Goal: Information Seeking & Learning: Compare options

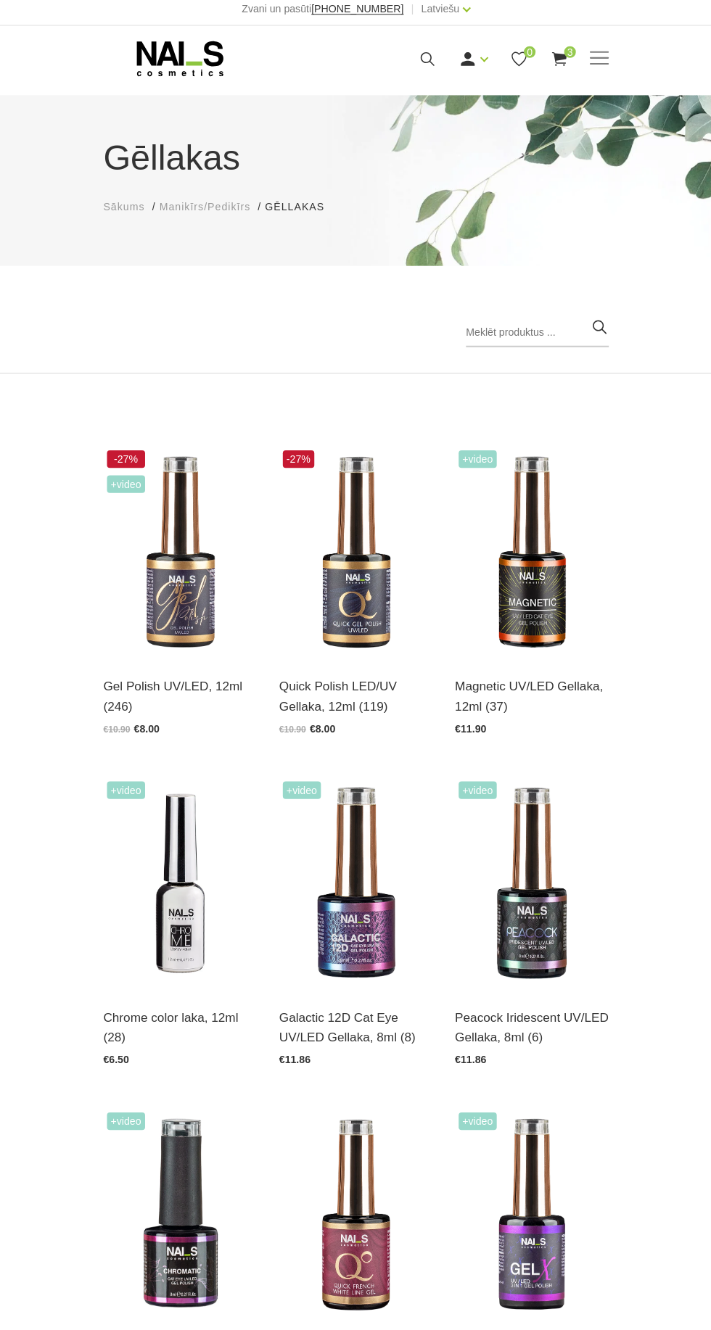
click at [513, 323] on input "search" at bounding box center [534, 336] width 141 height 29
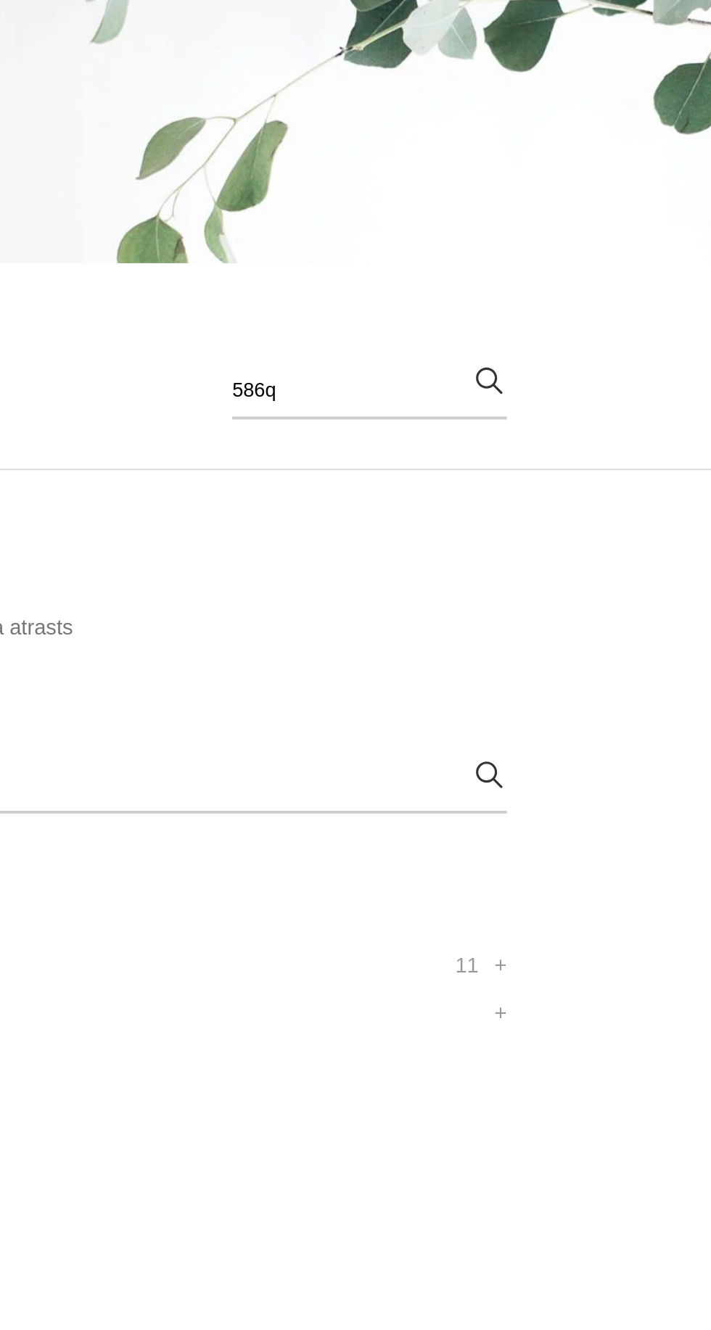
type input "586q"
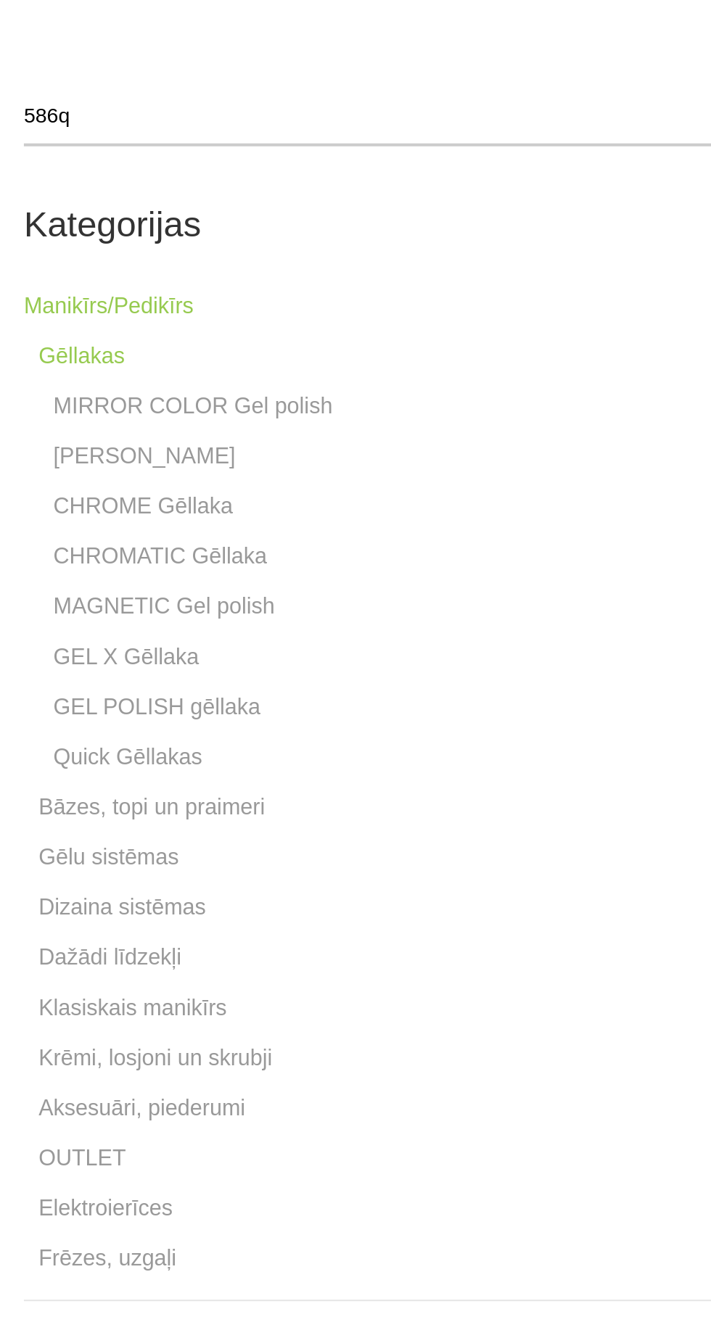
scroll to position [7, 0]
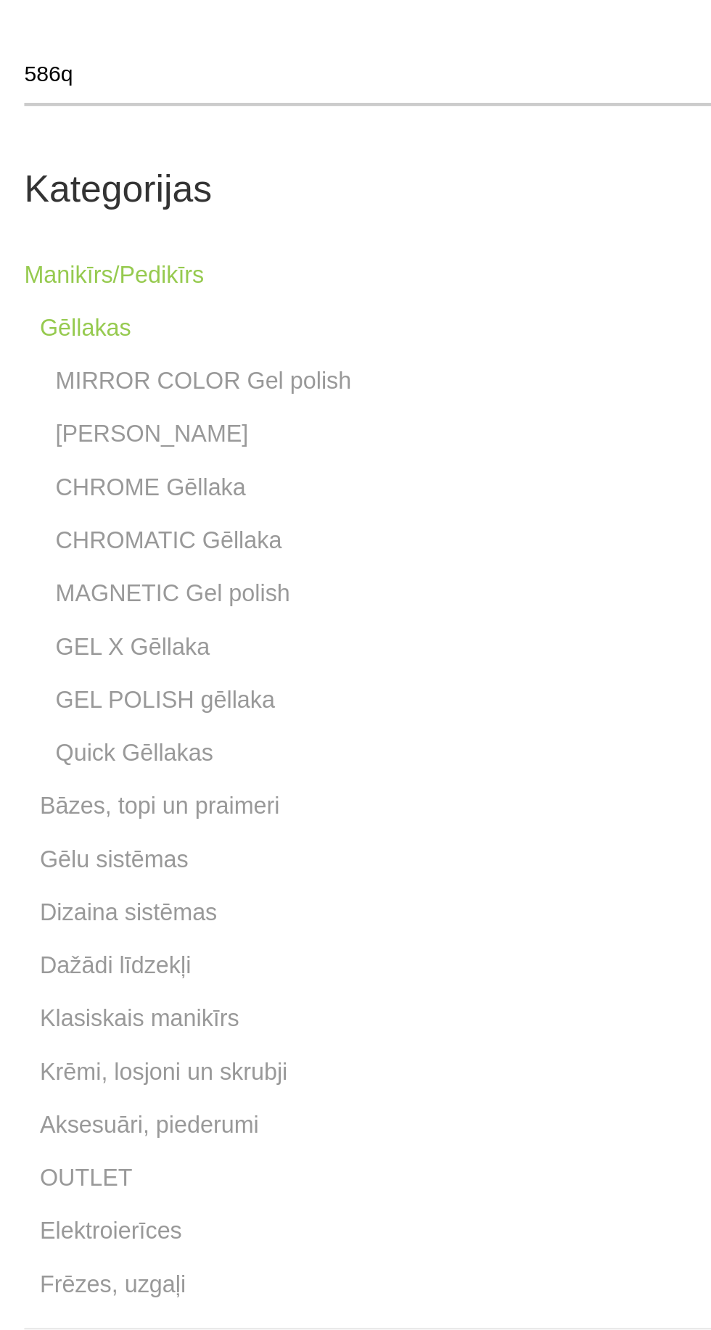
click at [165, 843] on link "Quick Gēllakas" at bounding box center [156, 846] width 73 height 17
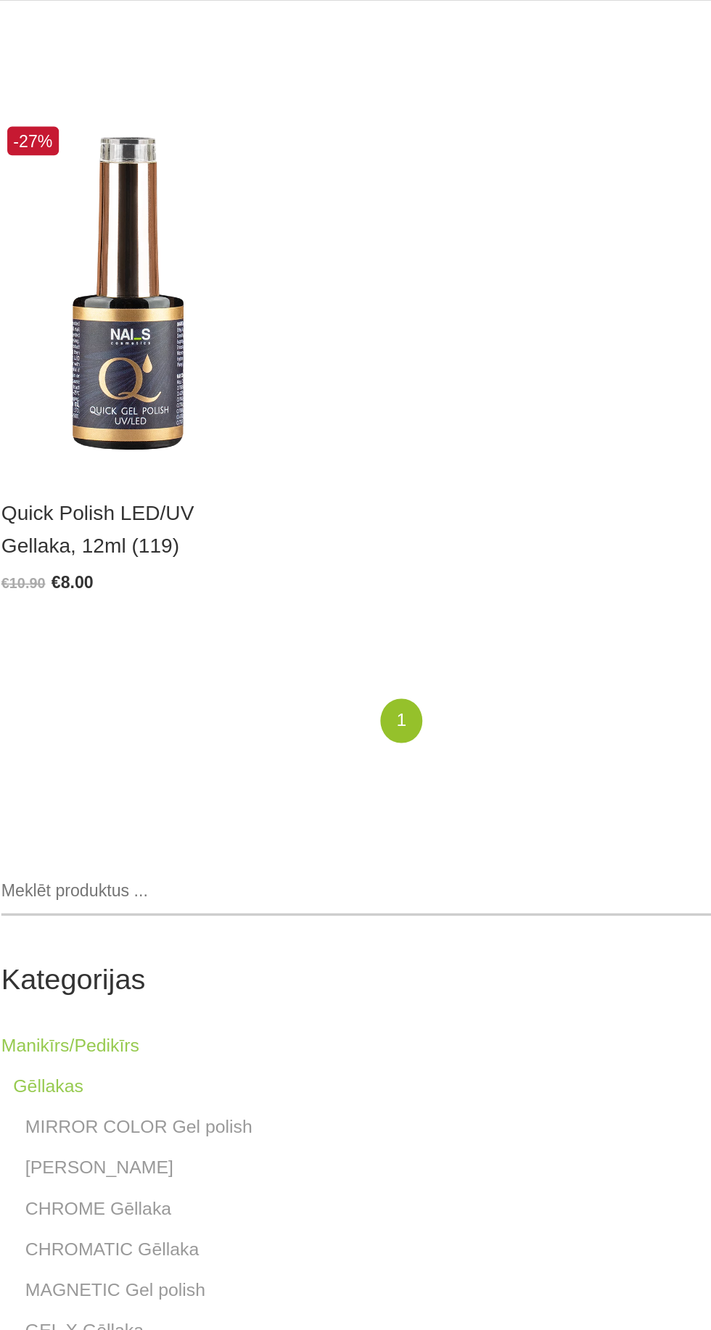
scroll to position [8, 0]
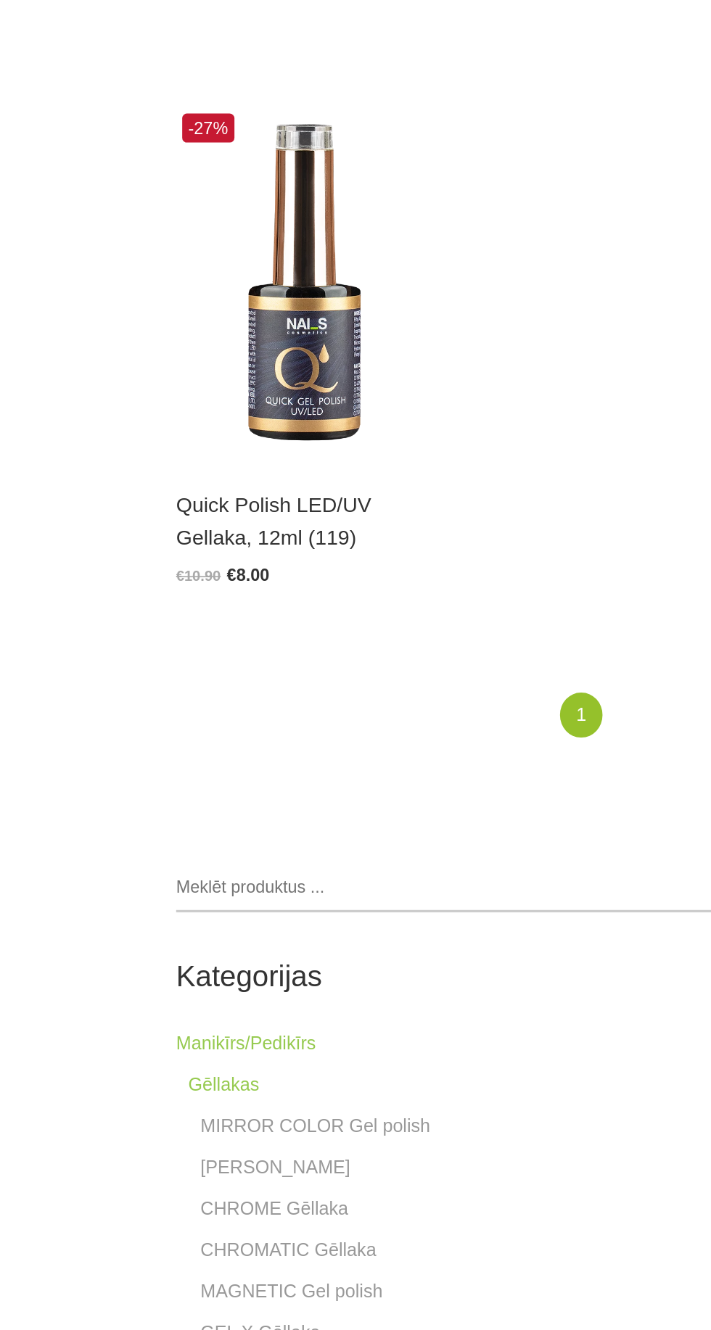
click at [189, 610] on img at bounding box center [181, 547] width 152 height 210
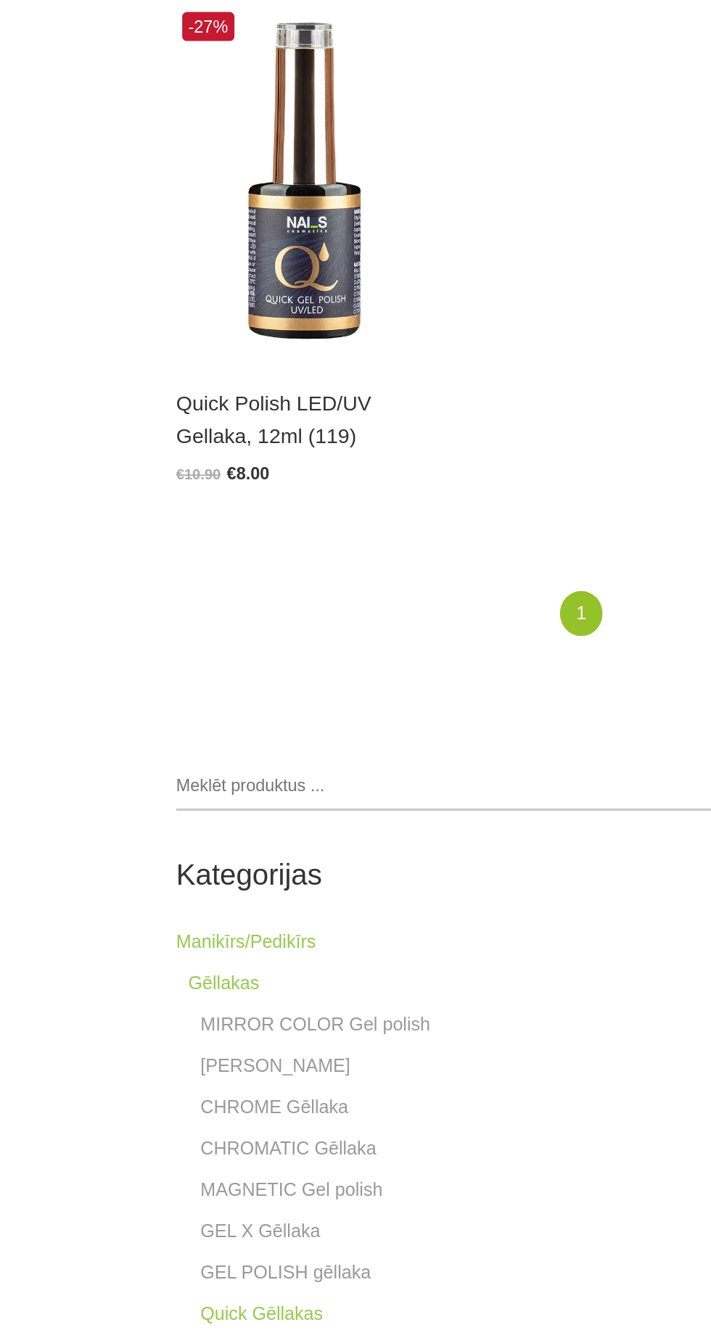
click at [193, 1204] on link "GEL POLISH gēllaka" at bounding box center [171, 1197] width 102 height 17
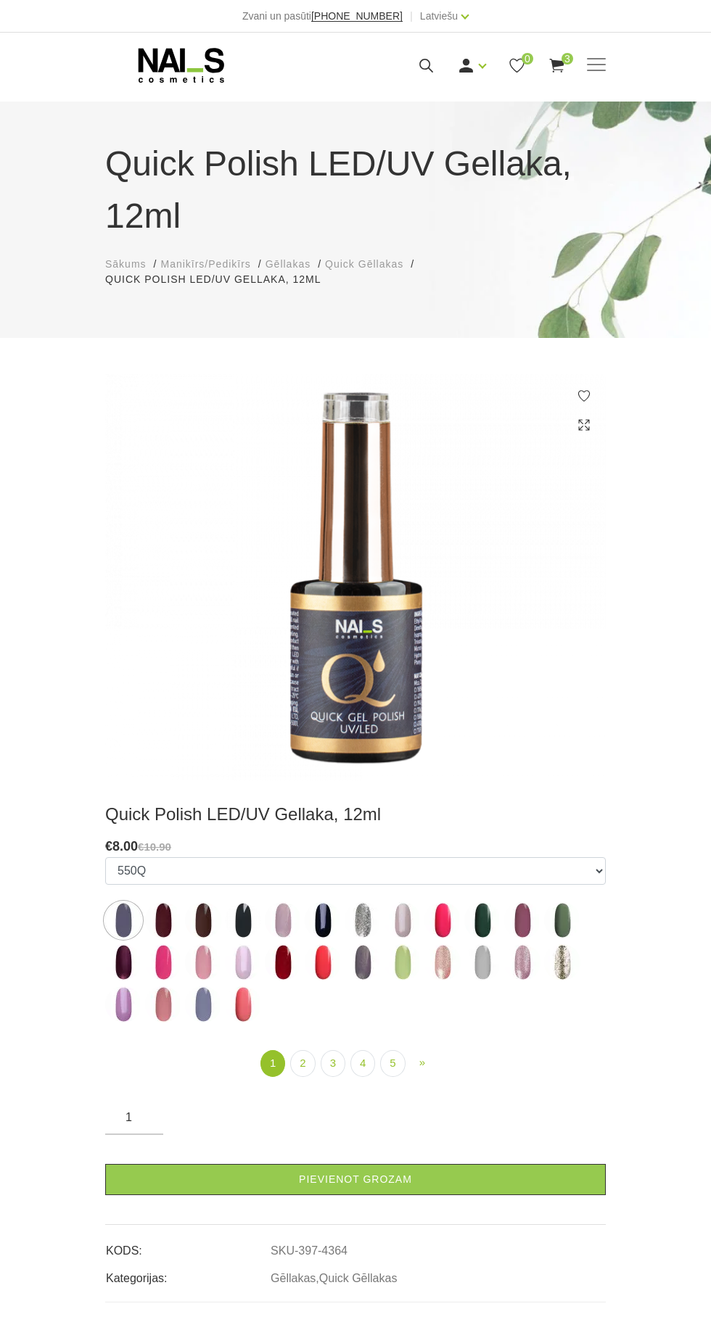
scroll to position [12, 0]
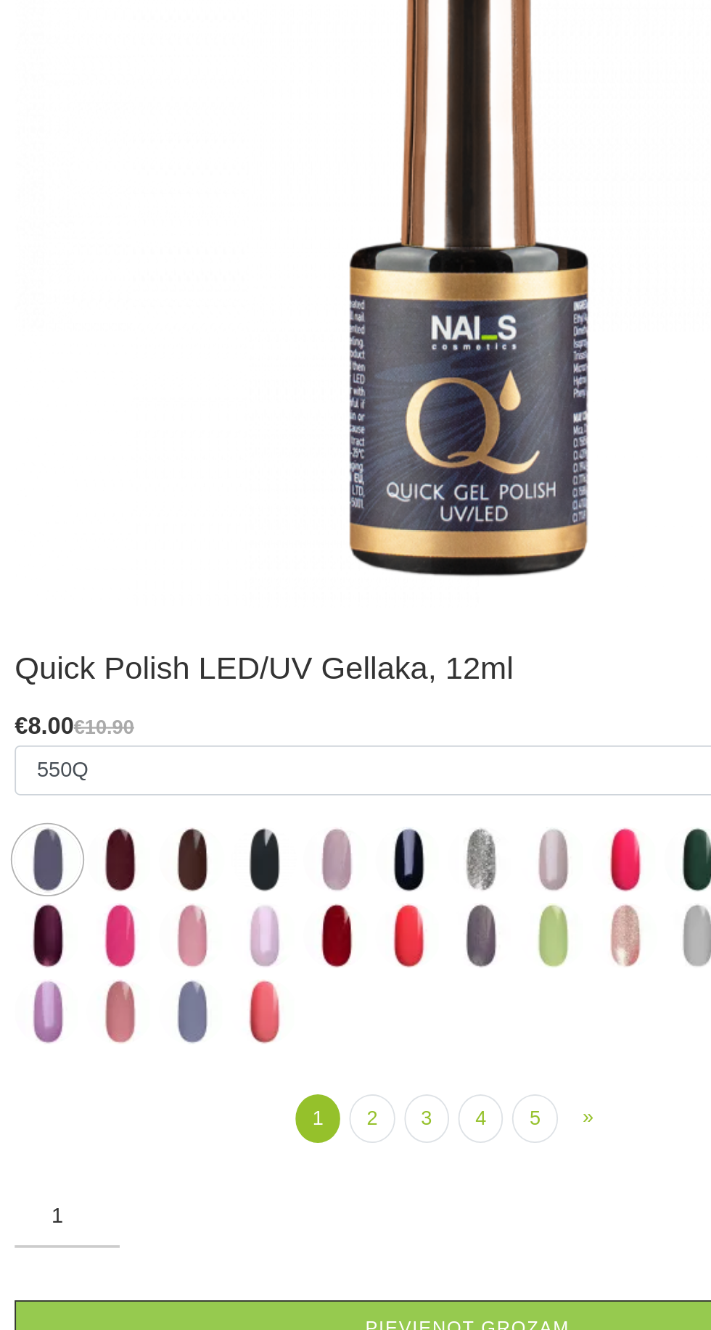
click at [331, 958] on img at bounding box center [323, 950] width 36 height 36
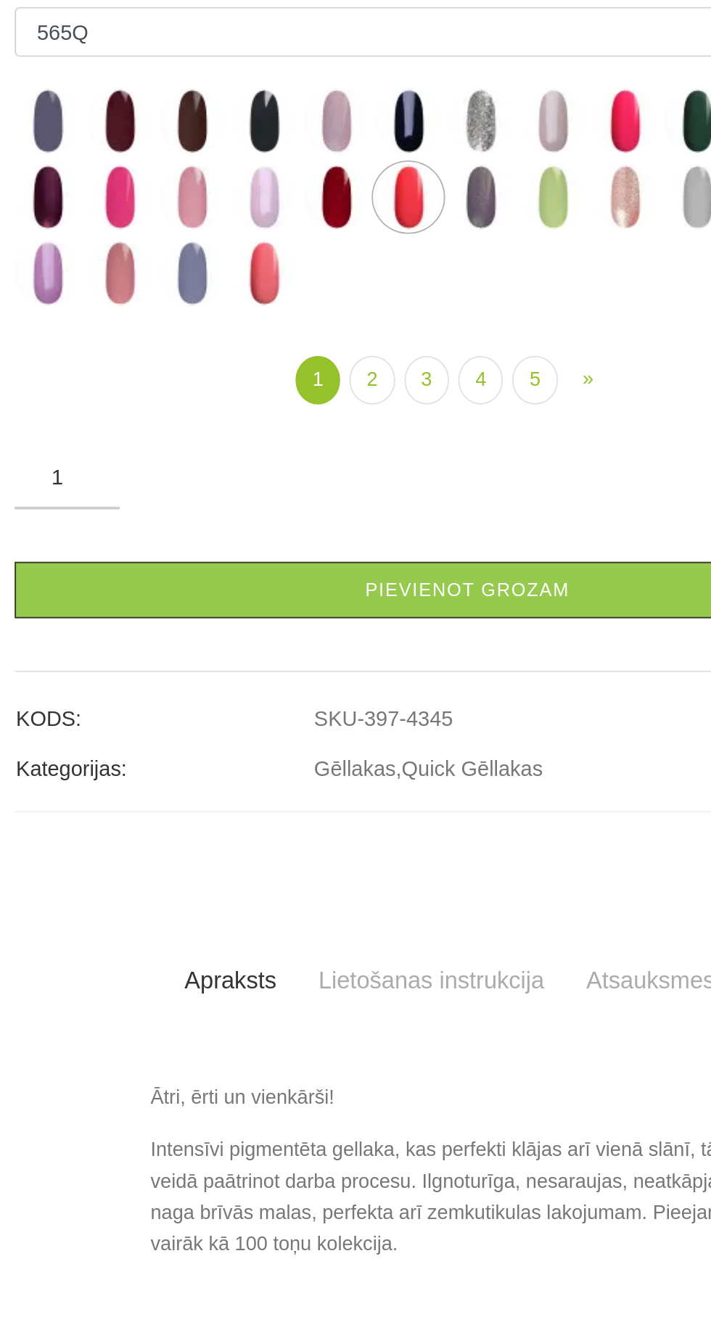
click at [283, 560] on img at bounding box center [283, 542] width 36 height 36
select select "4344"
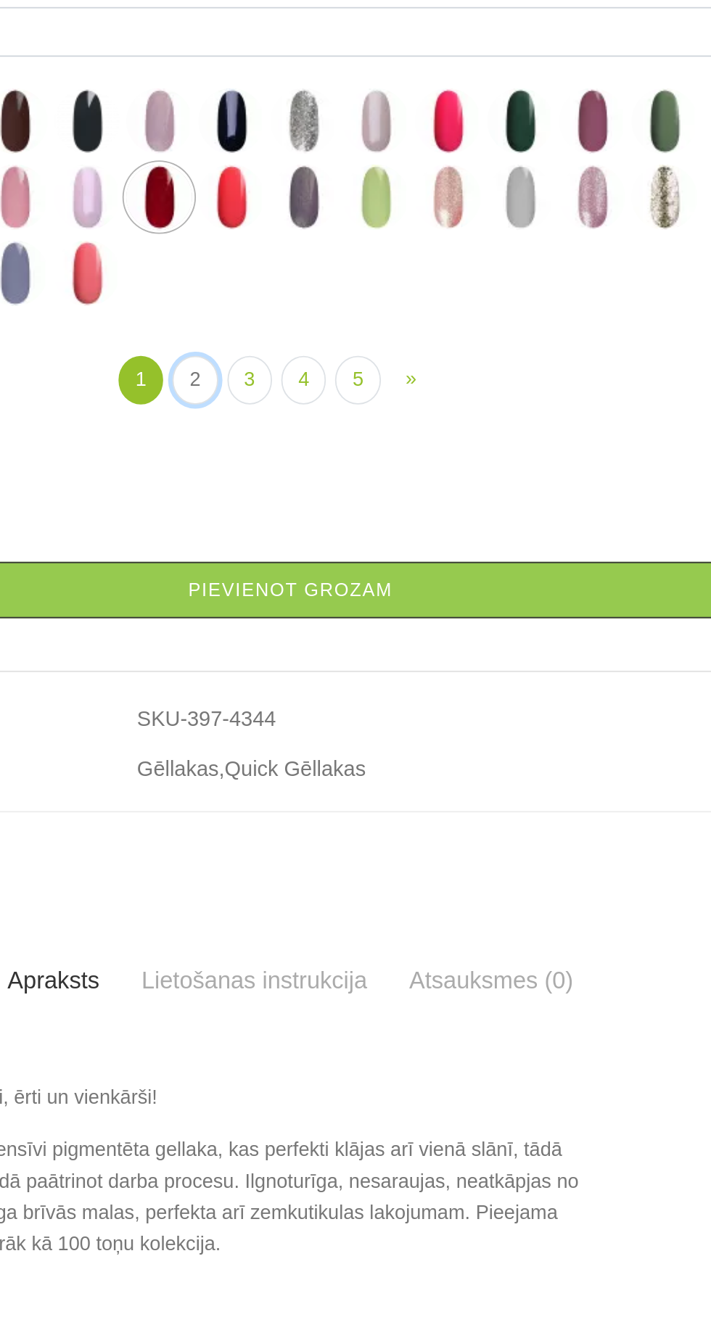
click at [303, 657] on link "2" at bounding box center [302, 643] width 25 height 27
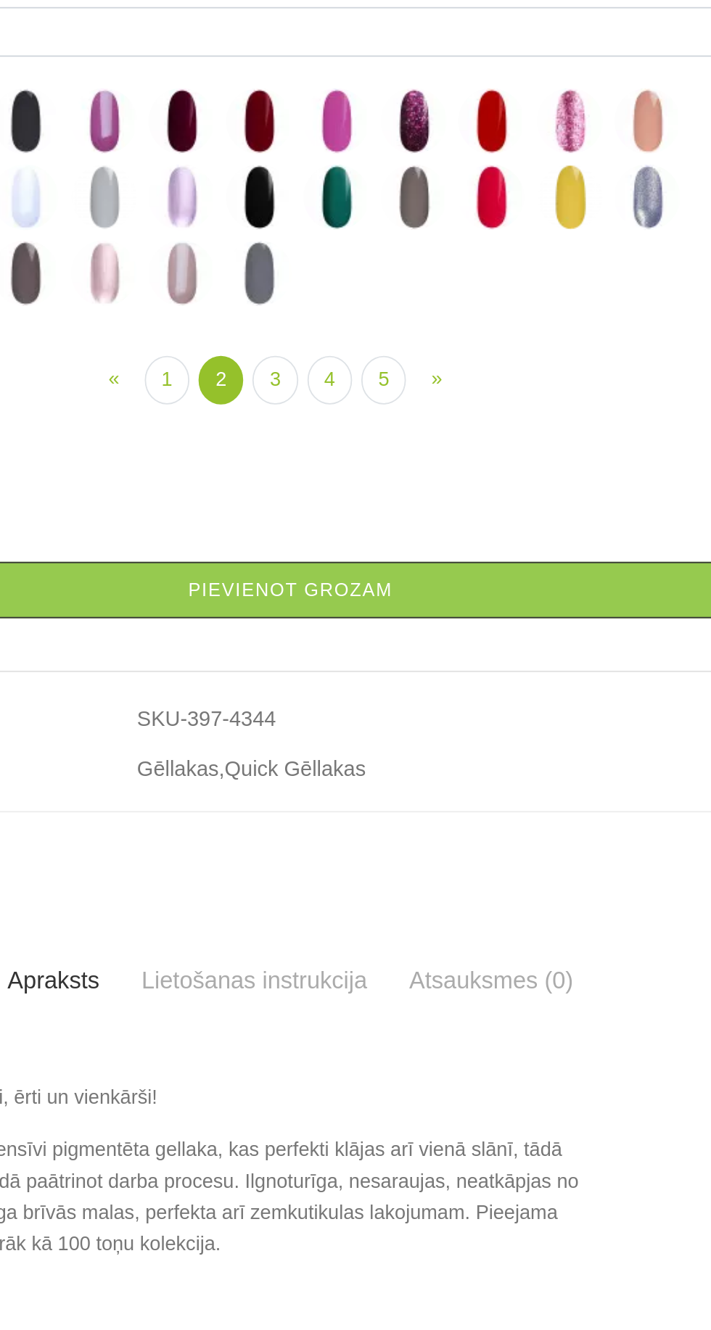
click at [334, 518] on img at bounding box center [338, 500] width 36 height 36
click at [467, 518] on img at bounding box center [466, 500] width 36 height 36
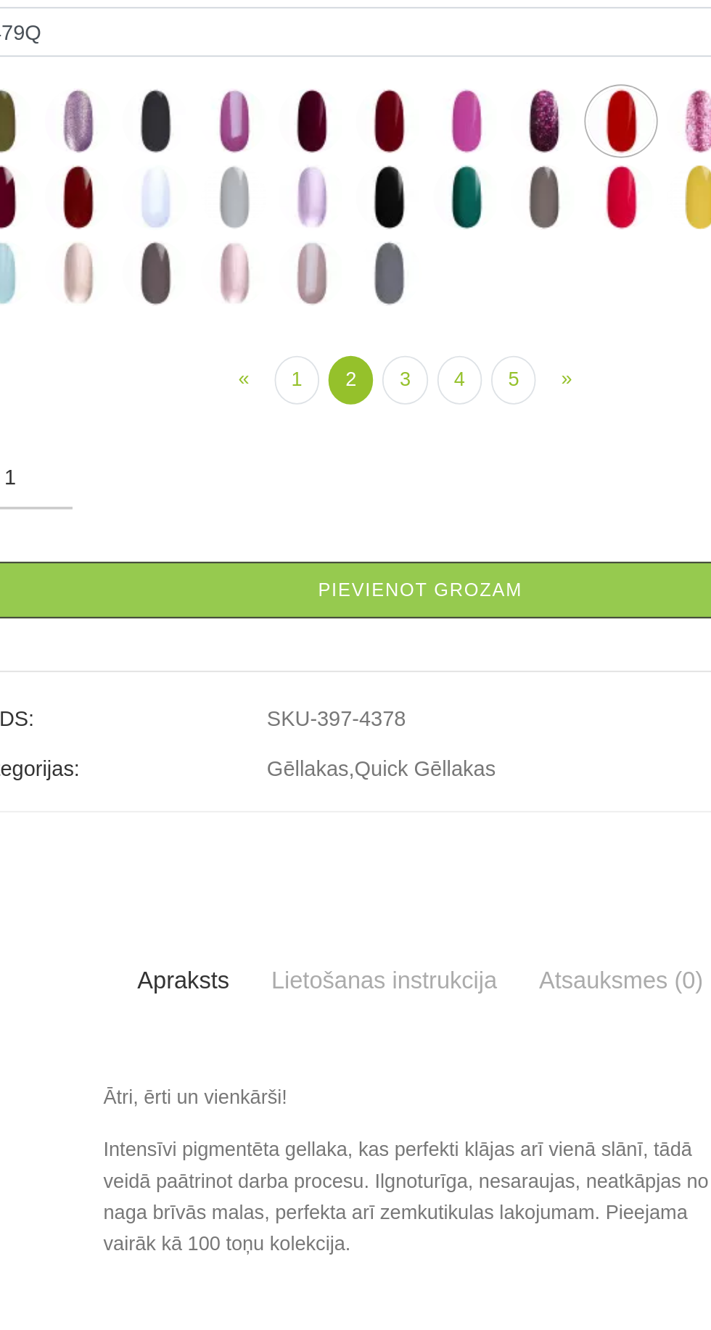
click at [176, 560] on img at bounding box center [166, 542] width 36 height 36
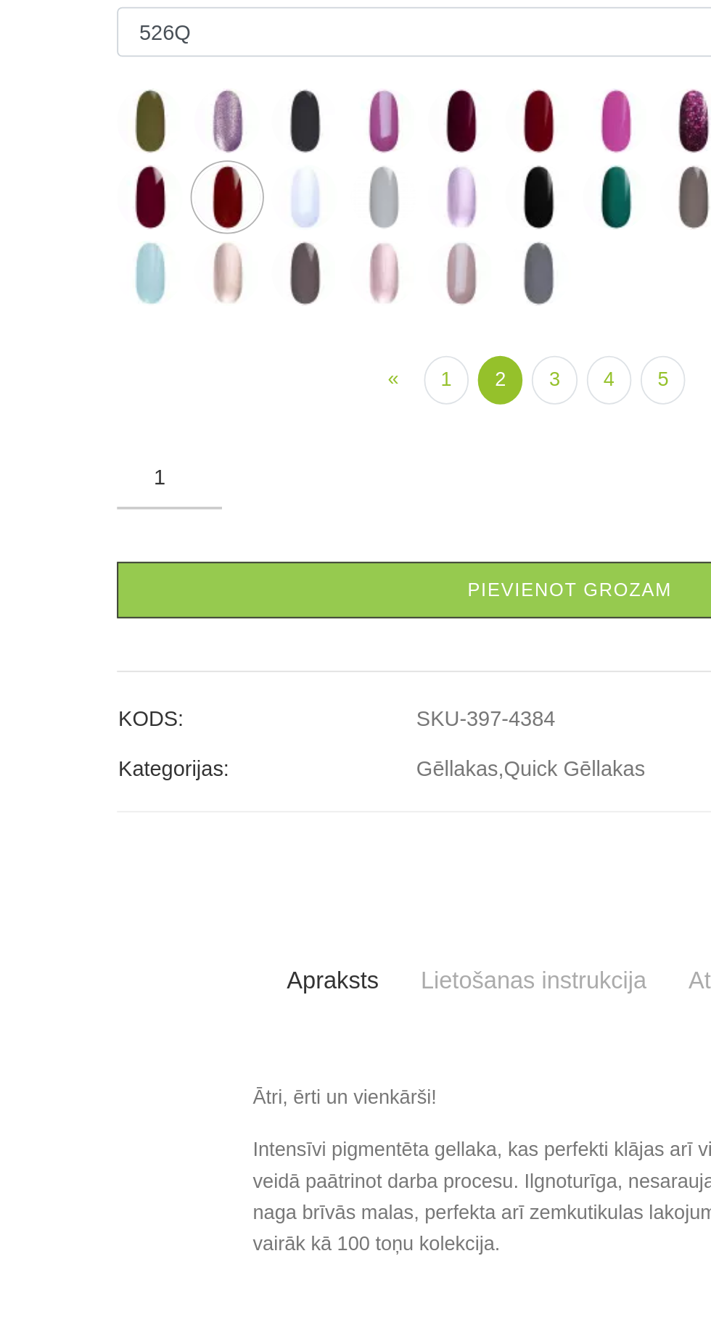
click at [120, 560] on img at bounding box center [123, 542] width 36 height 36
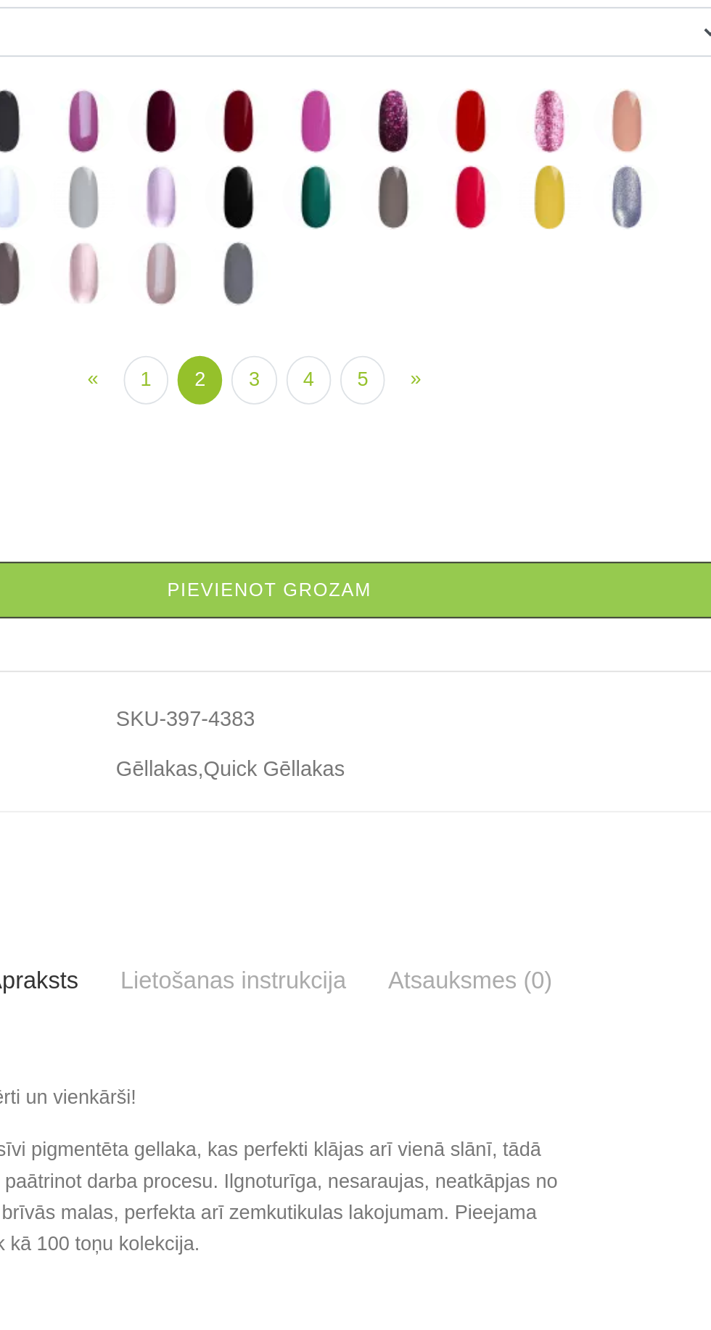
click at [298, 518] on img at bounding box center [295, 500] width 36 height 36
select select "4372"
click at [347, 657] on link "3" at bounding box center [346, 643] width 25 height 27
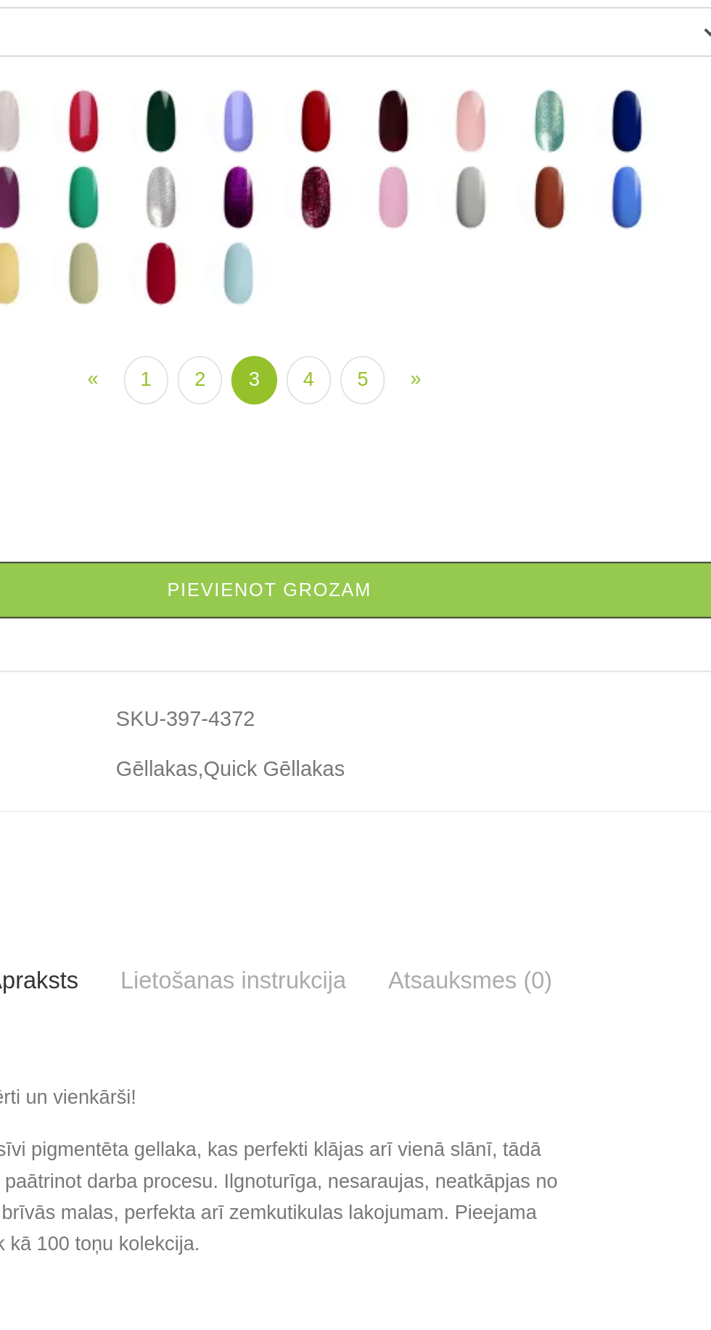
click at [298, 603] on img at bounding box center [295, 584] width 36 height 36
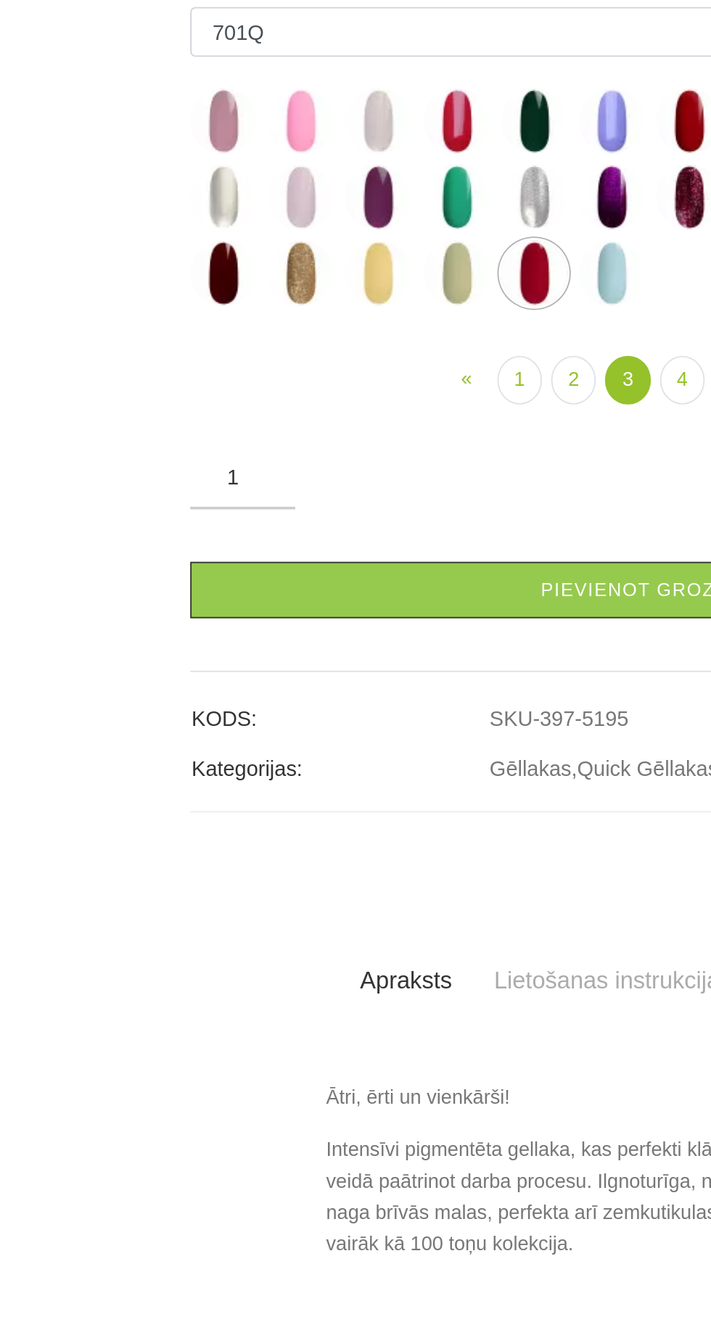
click at [123, 603] on img at bounding box center [123, 584] width 36 height 36
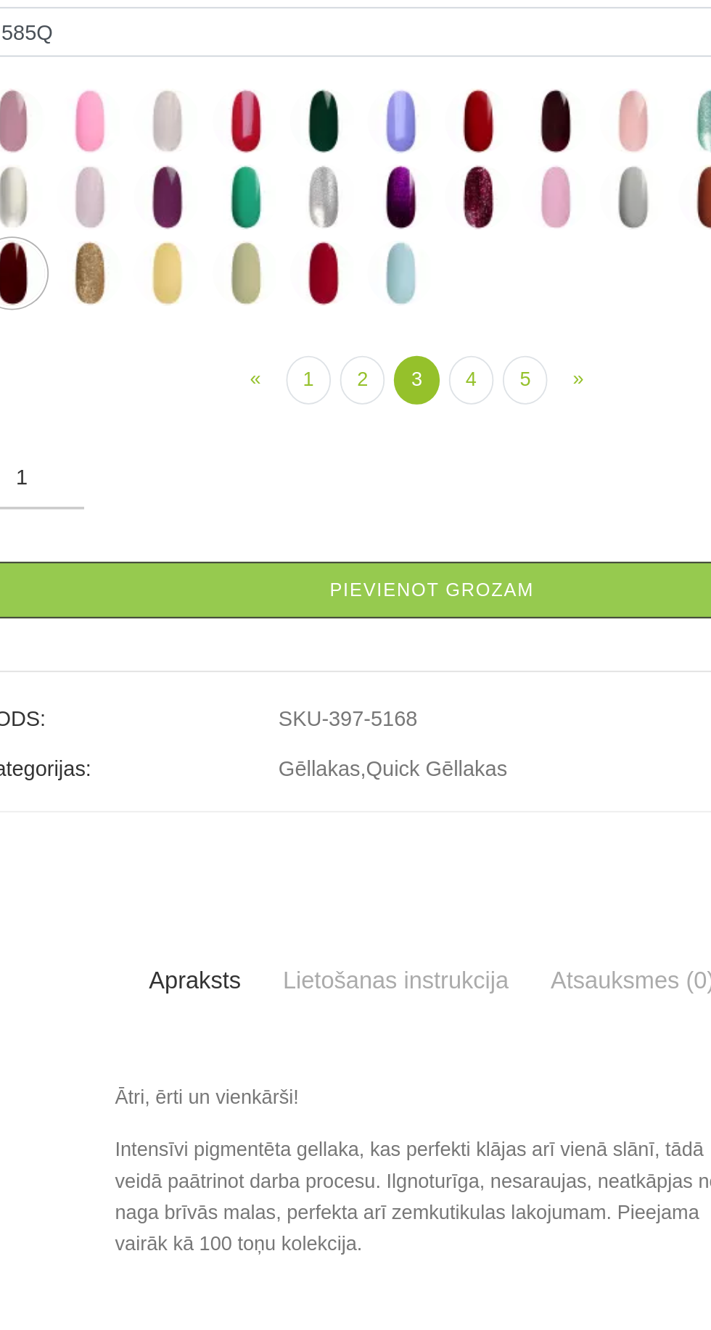
click at [213, 560] on img at bounding box center [209, 542] width 36 height 36
select select "4438"
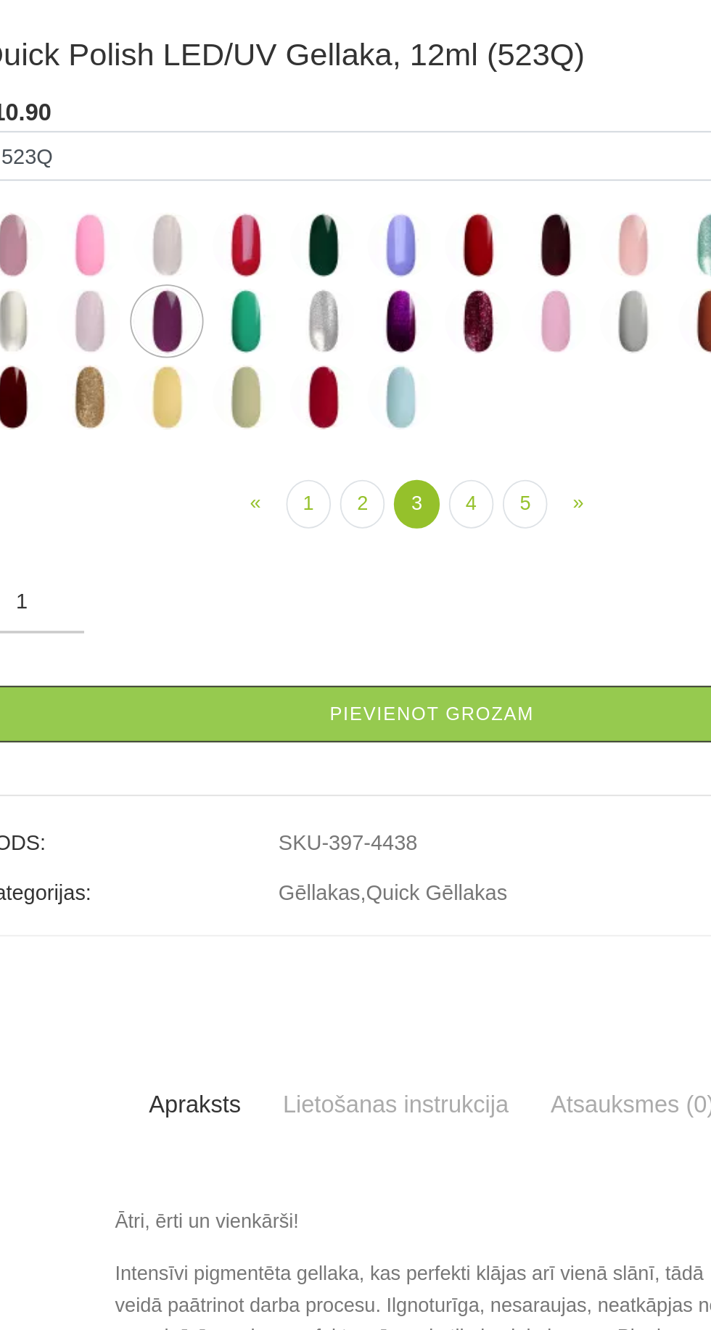
scroll to position [12, 0]
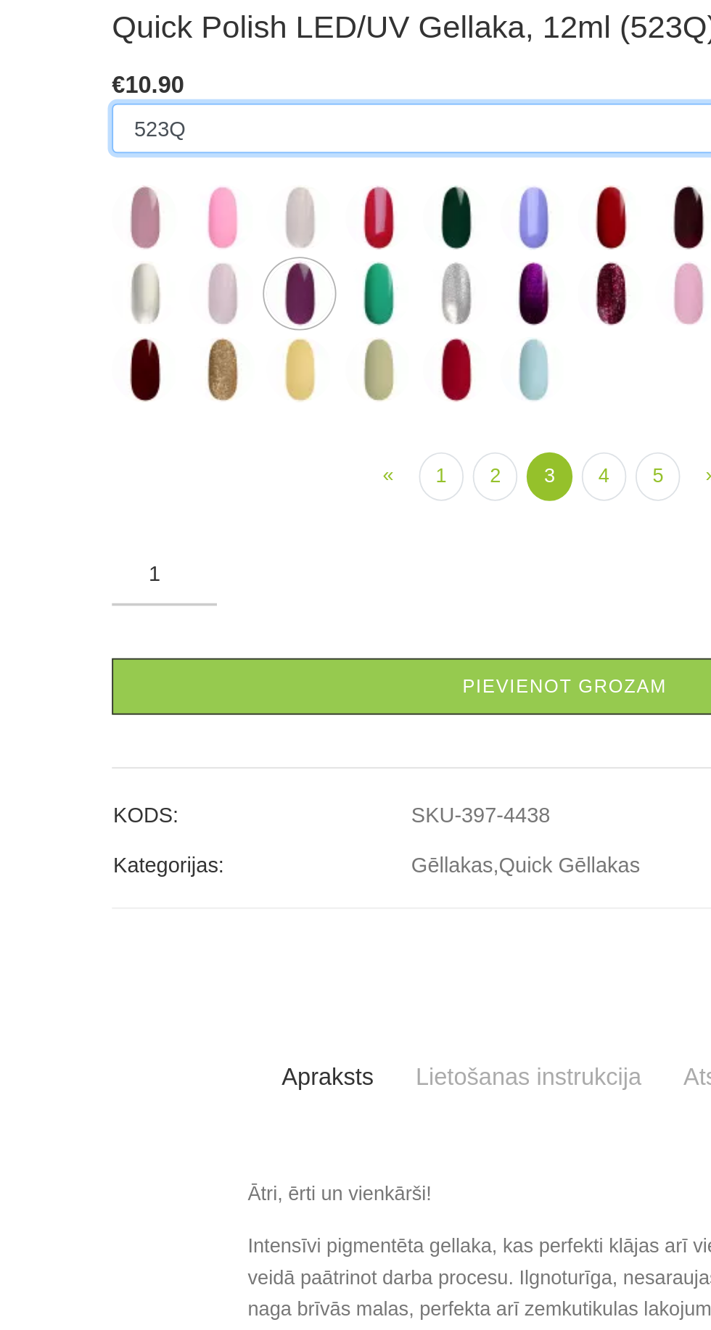
click at [167, 465] on select "550Q 551Q 807Q 813Q 462Q 401Q 443Q 445Q 569Q 560Q 552Q 568Q 510Q 413Q 529Q 484Q…" at bounding box center [355, 451] width 500 height 28
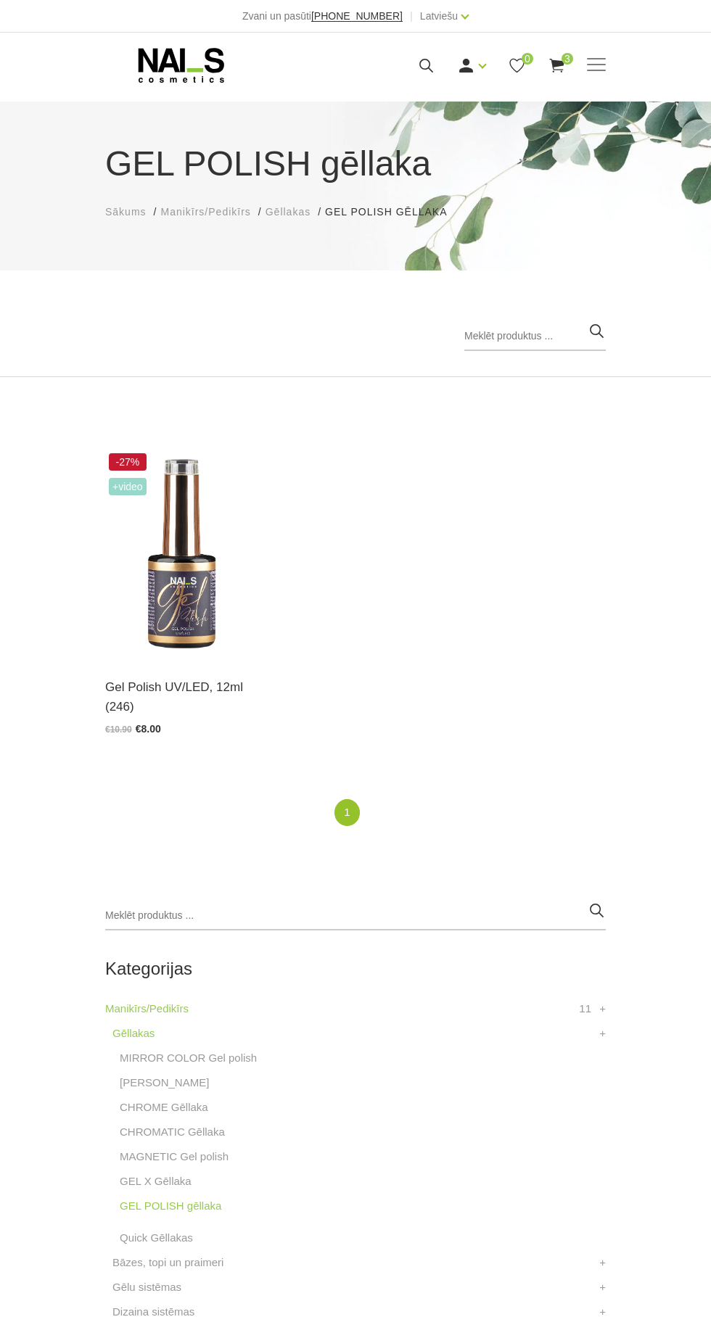
click at [189, 588] on img at bounding box center [181, 555] width 152 height 210
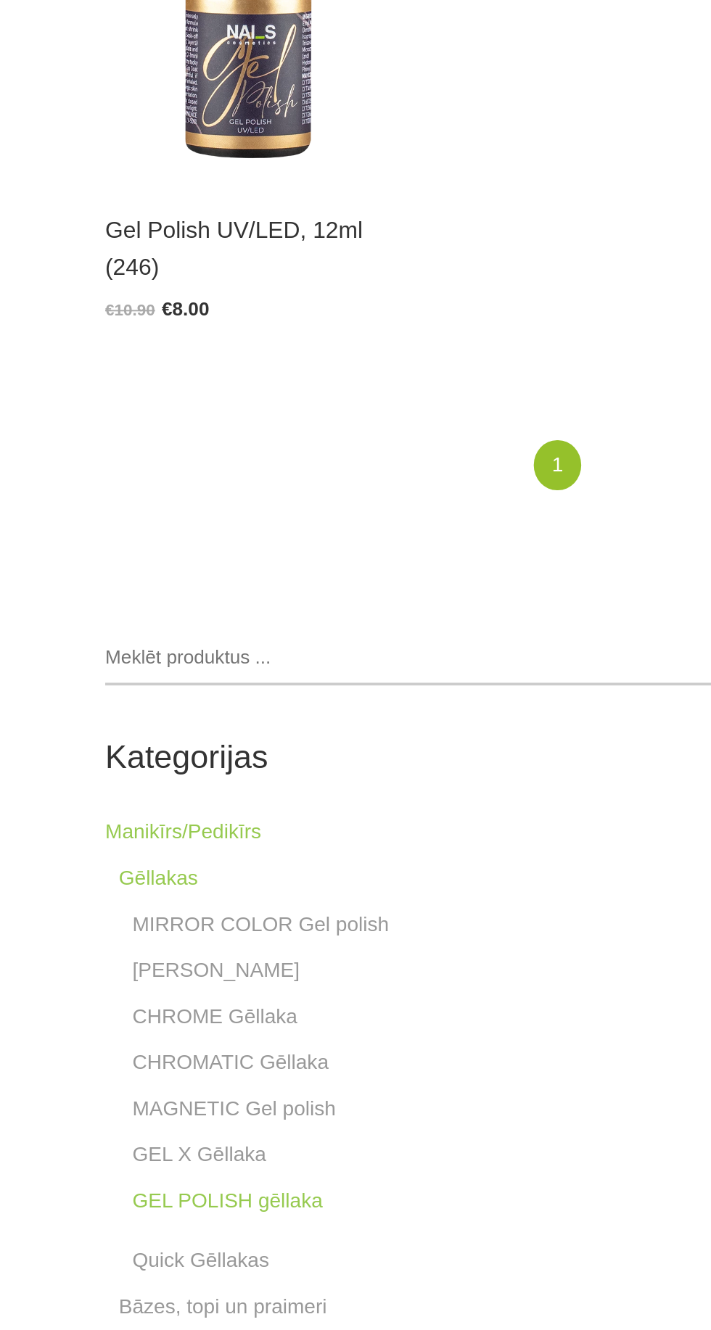
scroll to position [17, 0]
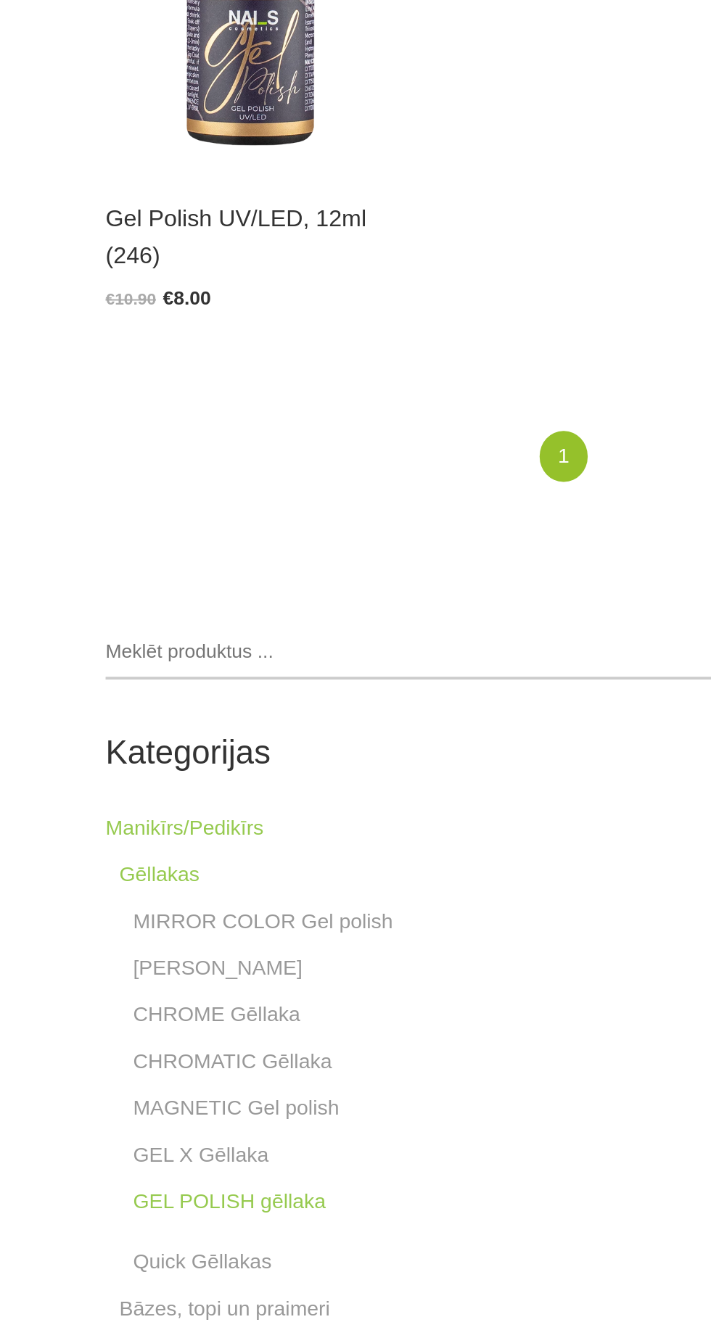
click at [227, 1035] on link "MIRROR COLOR Gel polish" at bounding box center [188, 1041] width 137 height 17
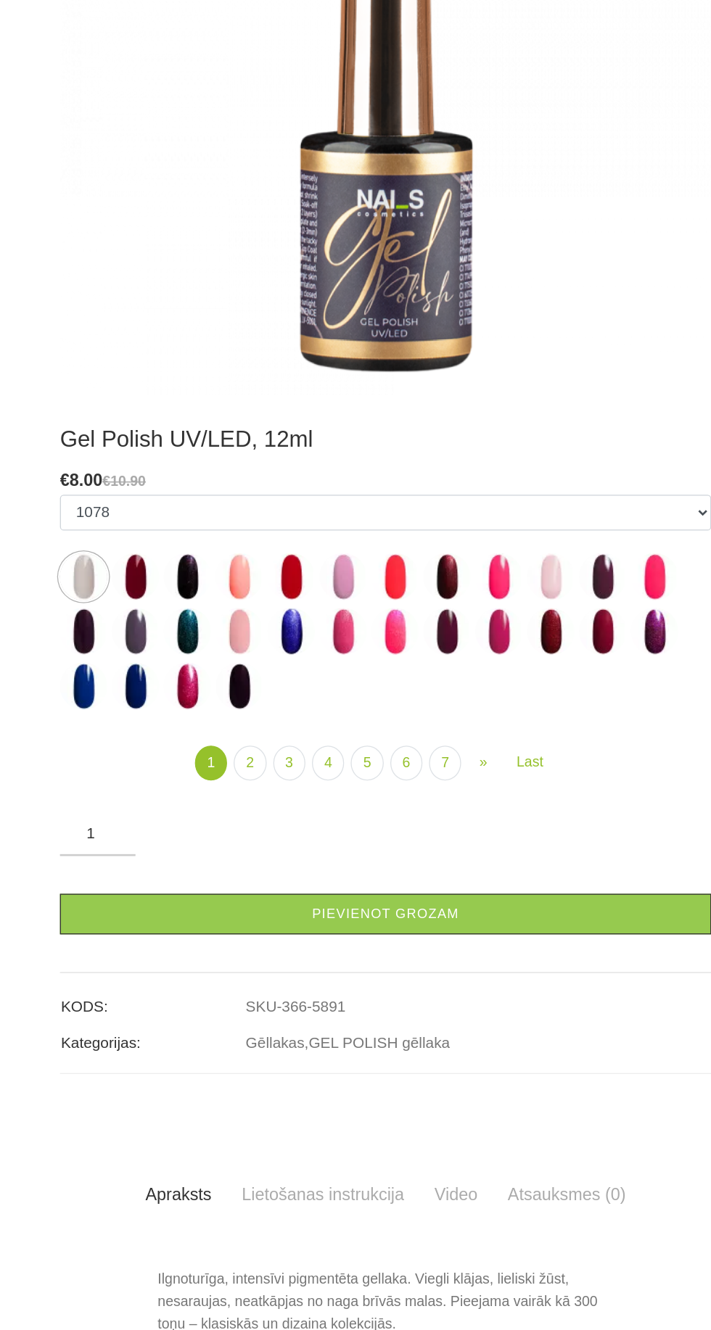
scroll to position [123, 0]
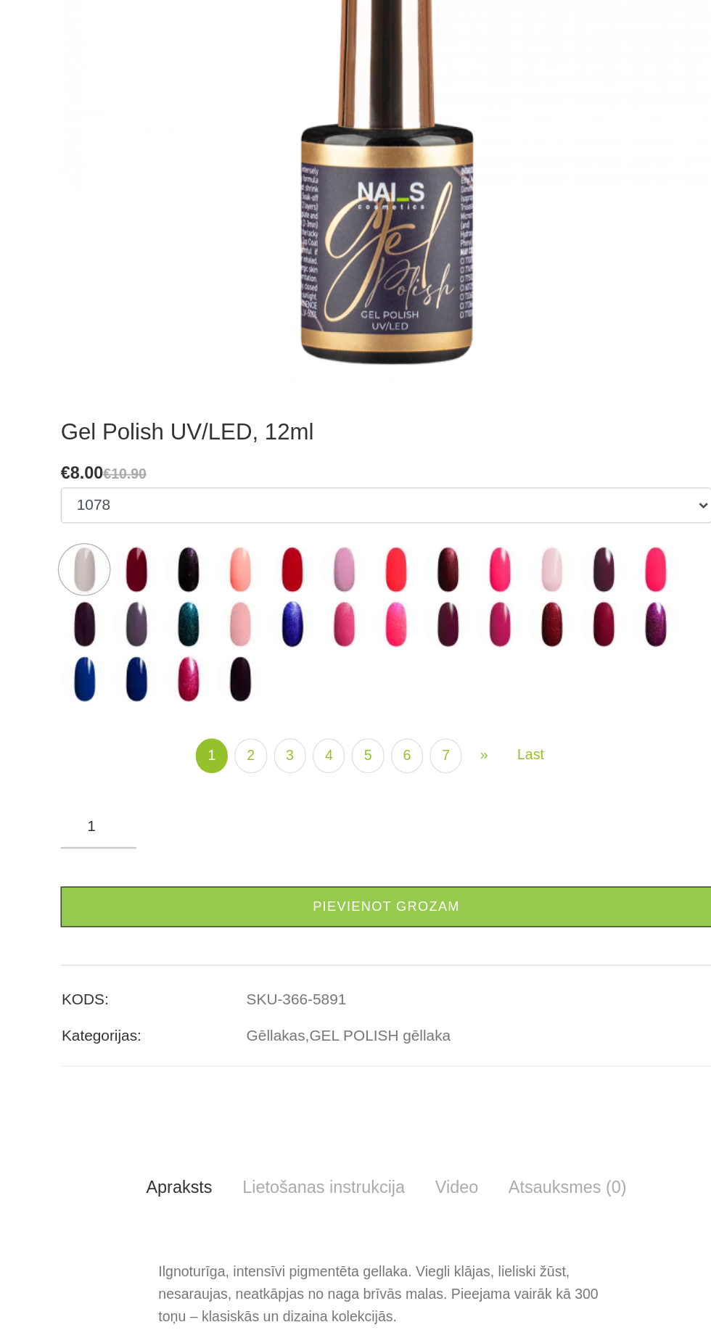
click at [141, 934] on input "1" at bounding box center [134, 942] width 58 height 17
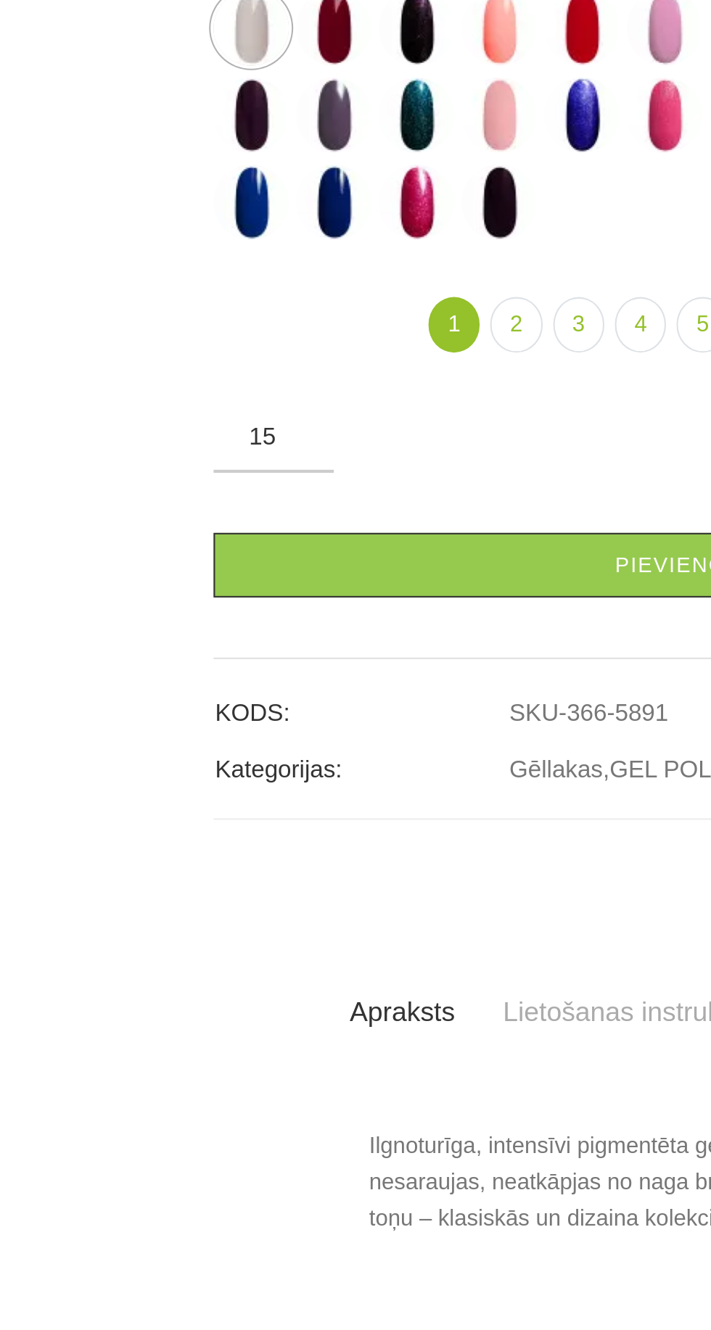
type input "1"
type input "586"
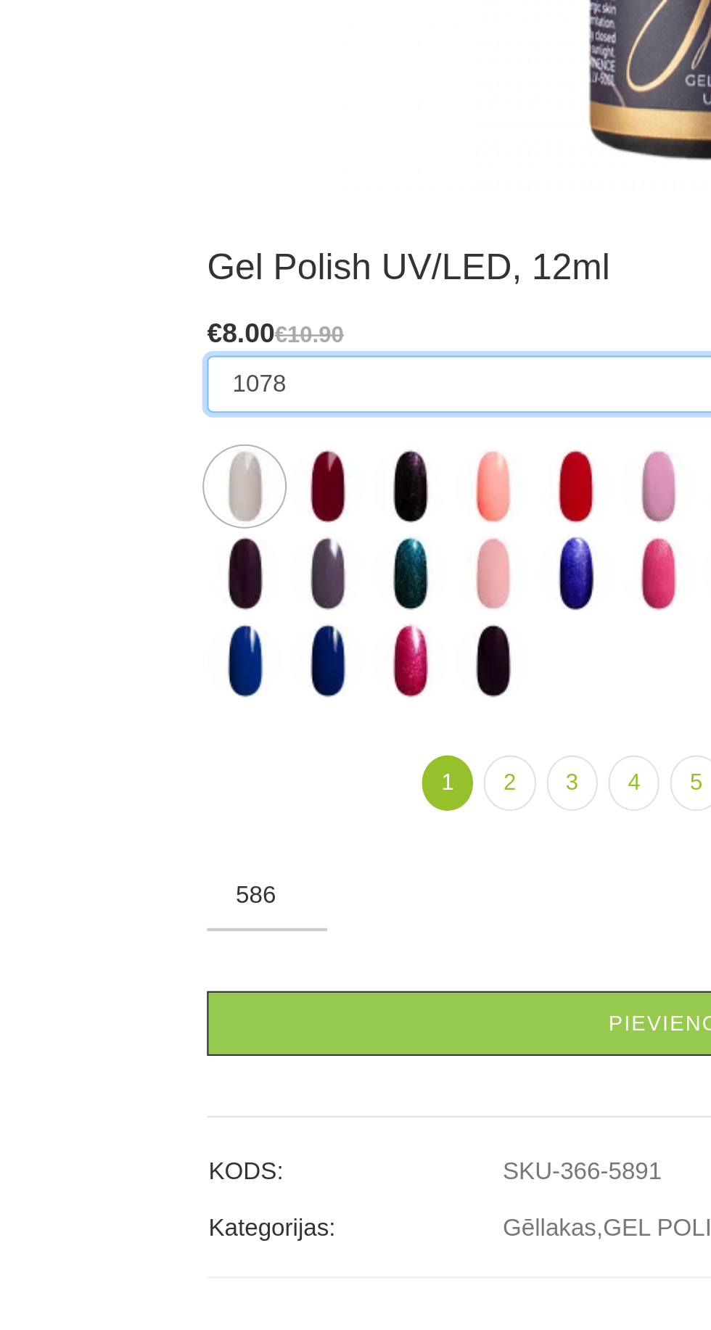
click at [171, 693] on select "1078 1081 001g 001n 003c 008b 011n 012g 016n 020b 044v 065v 068p 069v 083g 085p…" at bounding box center [355, 696] width 500 height 28
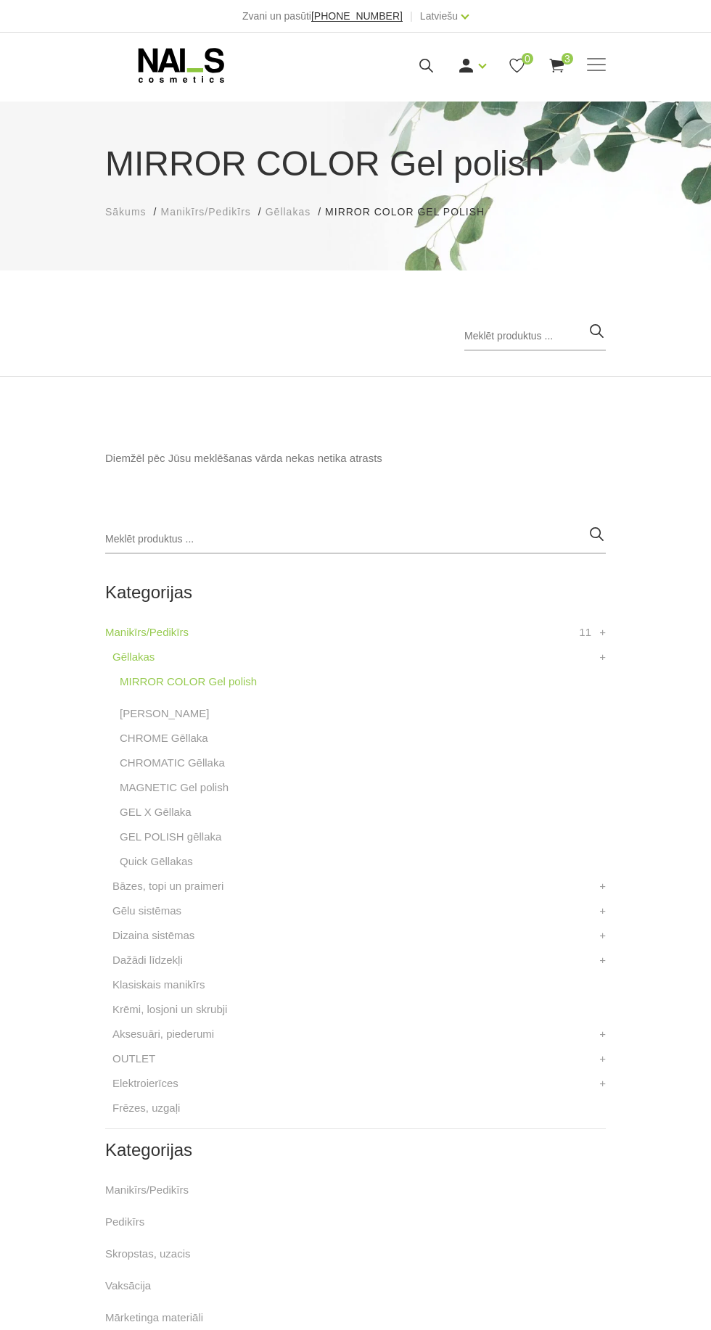
click at [202, 538] on input "search" at bounding box center [355, 539] width 500 height 29
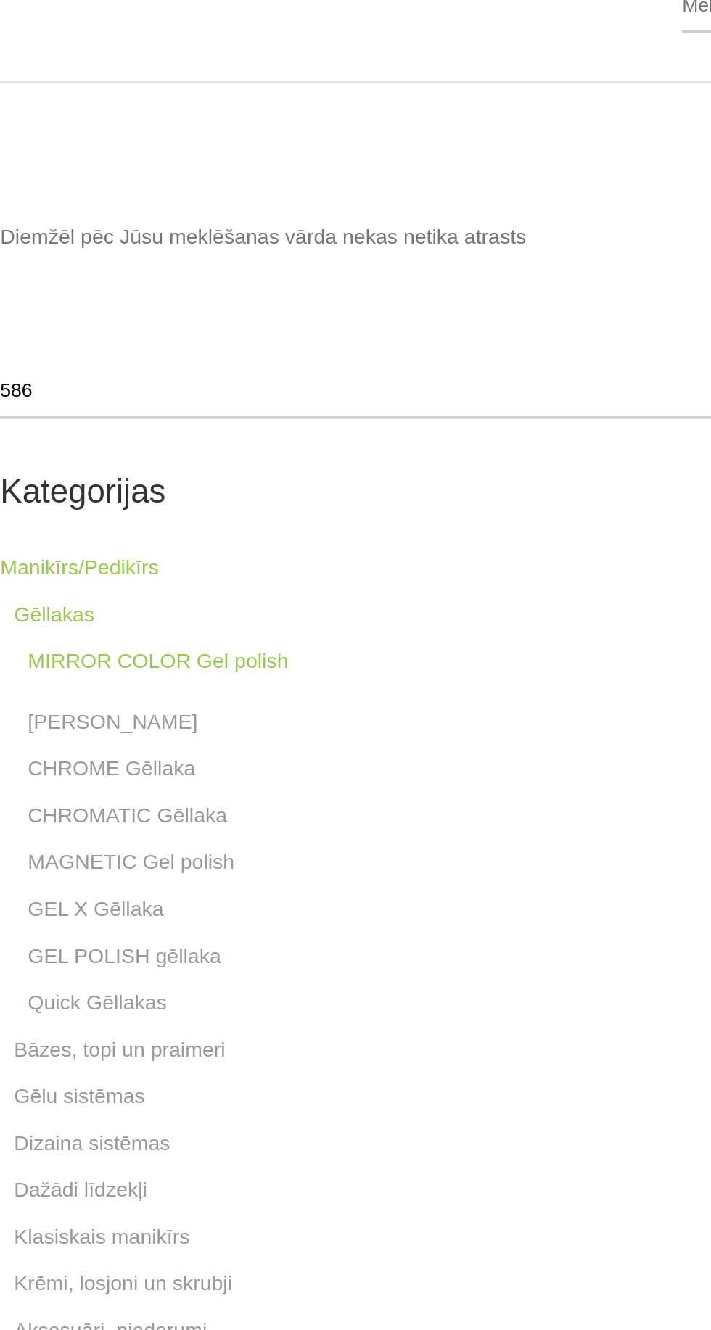
type input "586q"
click at [155, 855] on link "Quick Gēllakas" at bounding box center [156, 861] width 73 height 17
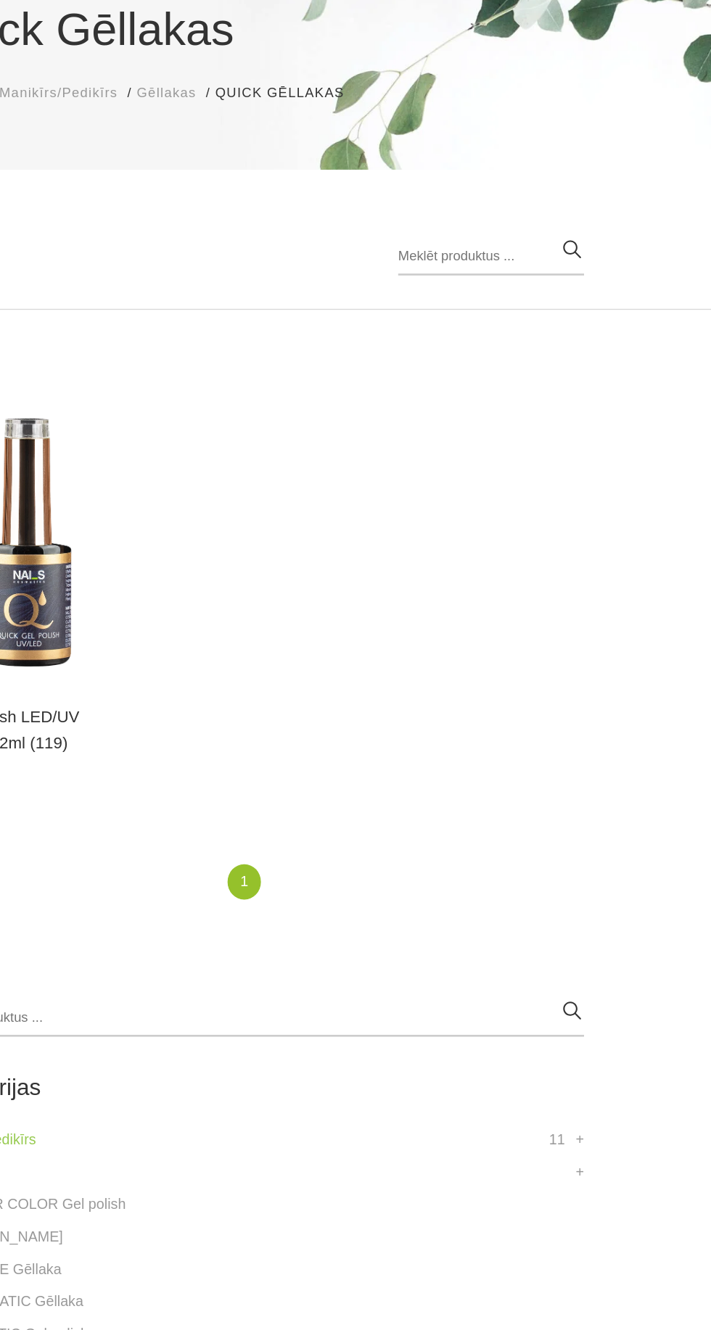
scroll to position [8, 0]
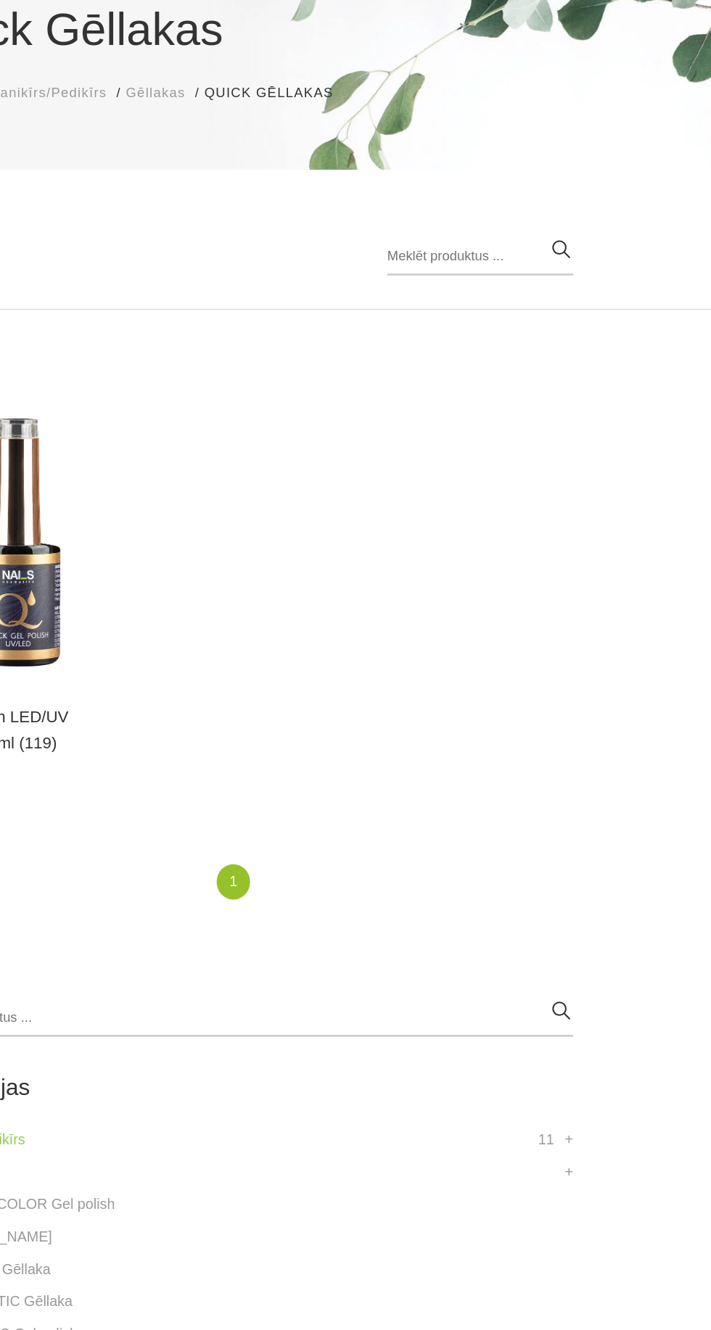
click at [488, 325] on input "search" at bounding box center [534, 328] width 141 height 29
type input "586q"
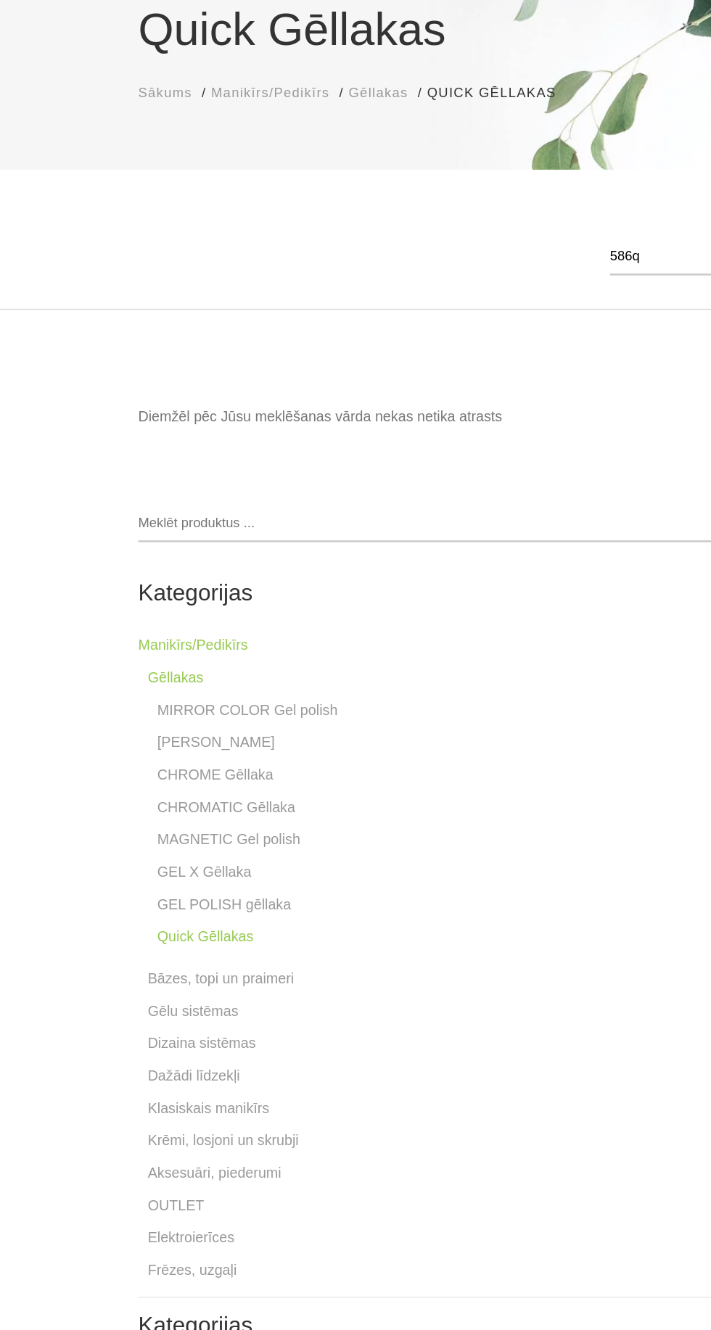
click at [158, 528] on input "search" at bounding box center [355, 531] width 500 height 29
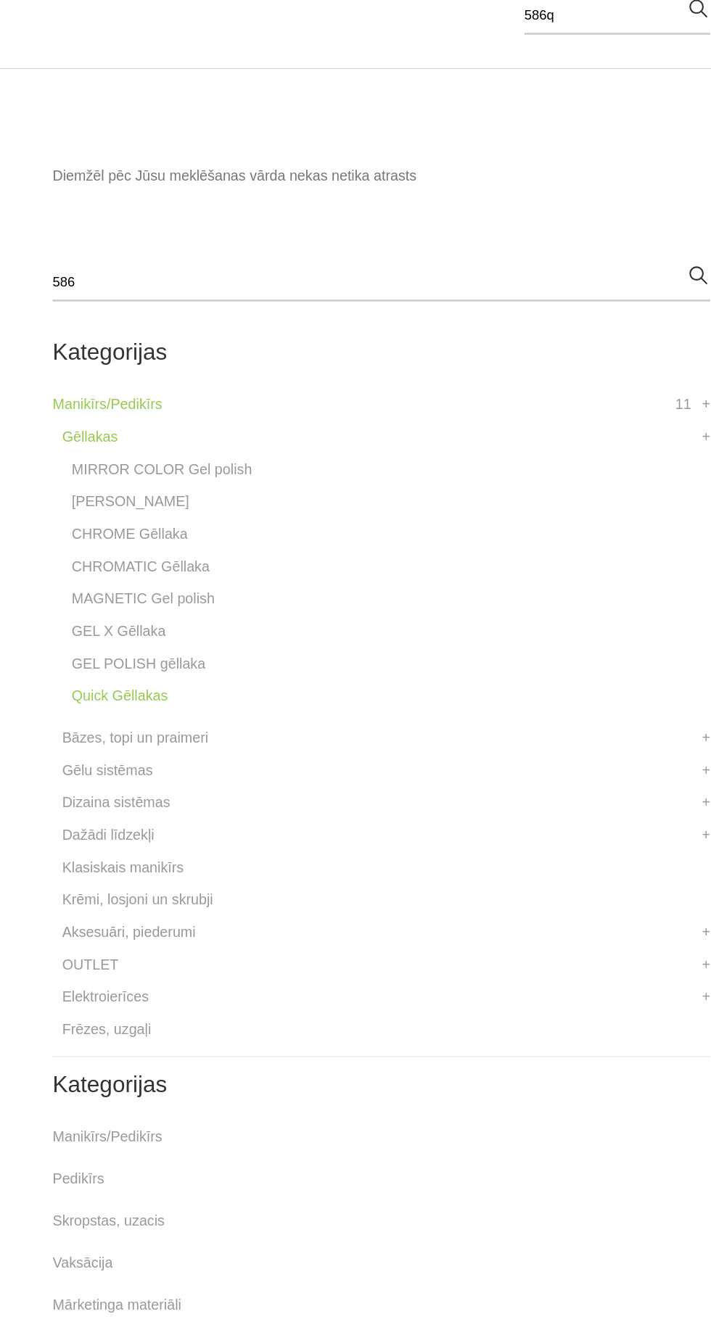
type input "586q"
